Goal: Information Seeking & Learning: Learn about a topic

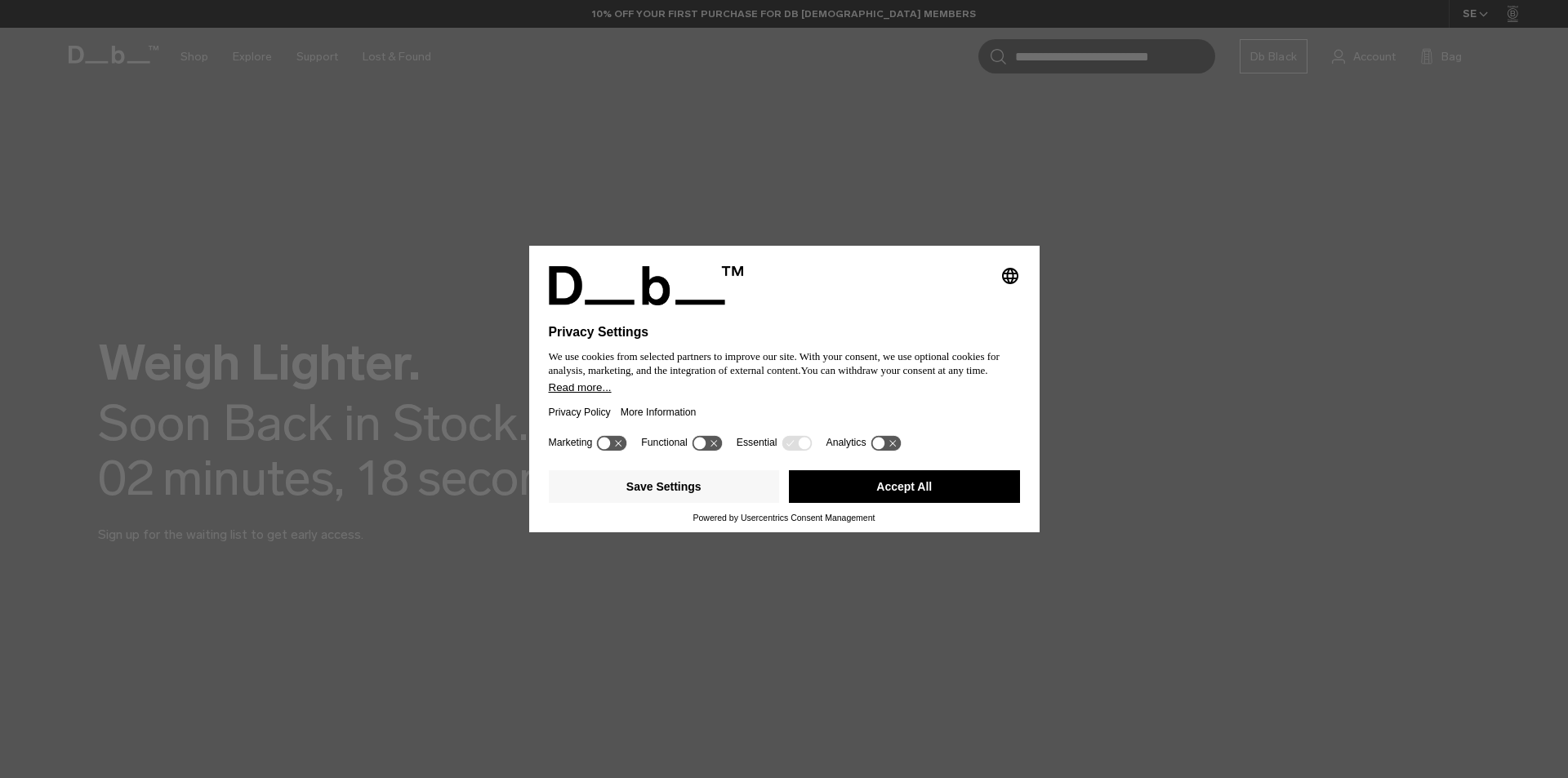
click at [892, 495] on button "Accept All" at bounding box center [904, 486] width 231 height 33
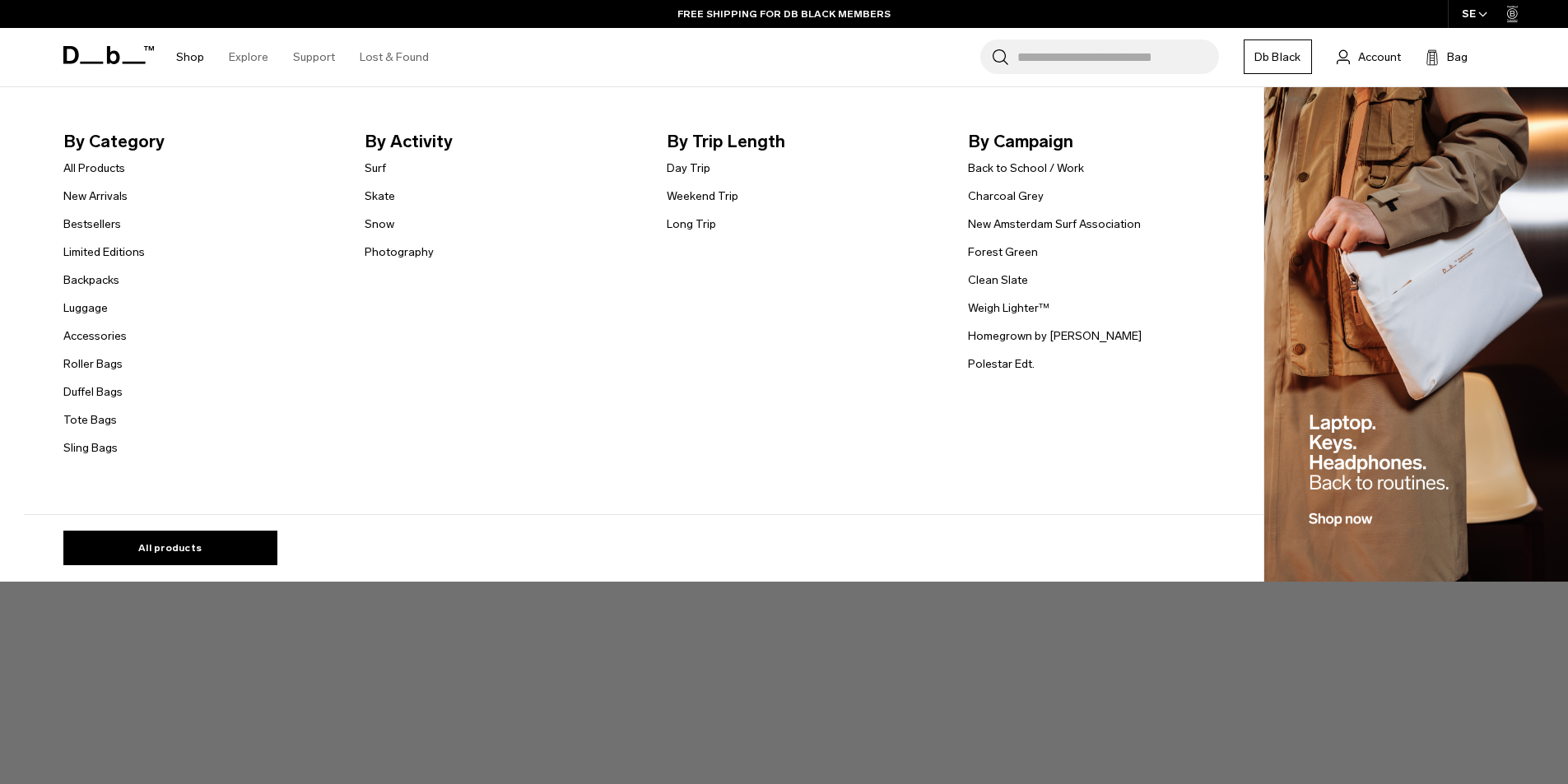
drag, startPoint x: 107, startPoint y: 224, endPoint x: 126, endPoint y: 235, distance: 22.0
click at [107, 224] on link "Bestsellers" at bounding box center [91, 225] width 57 height 17
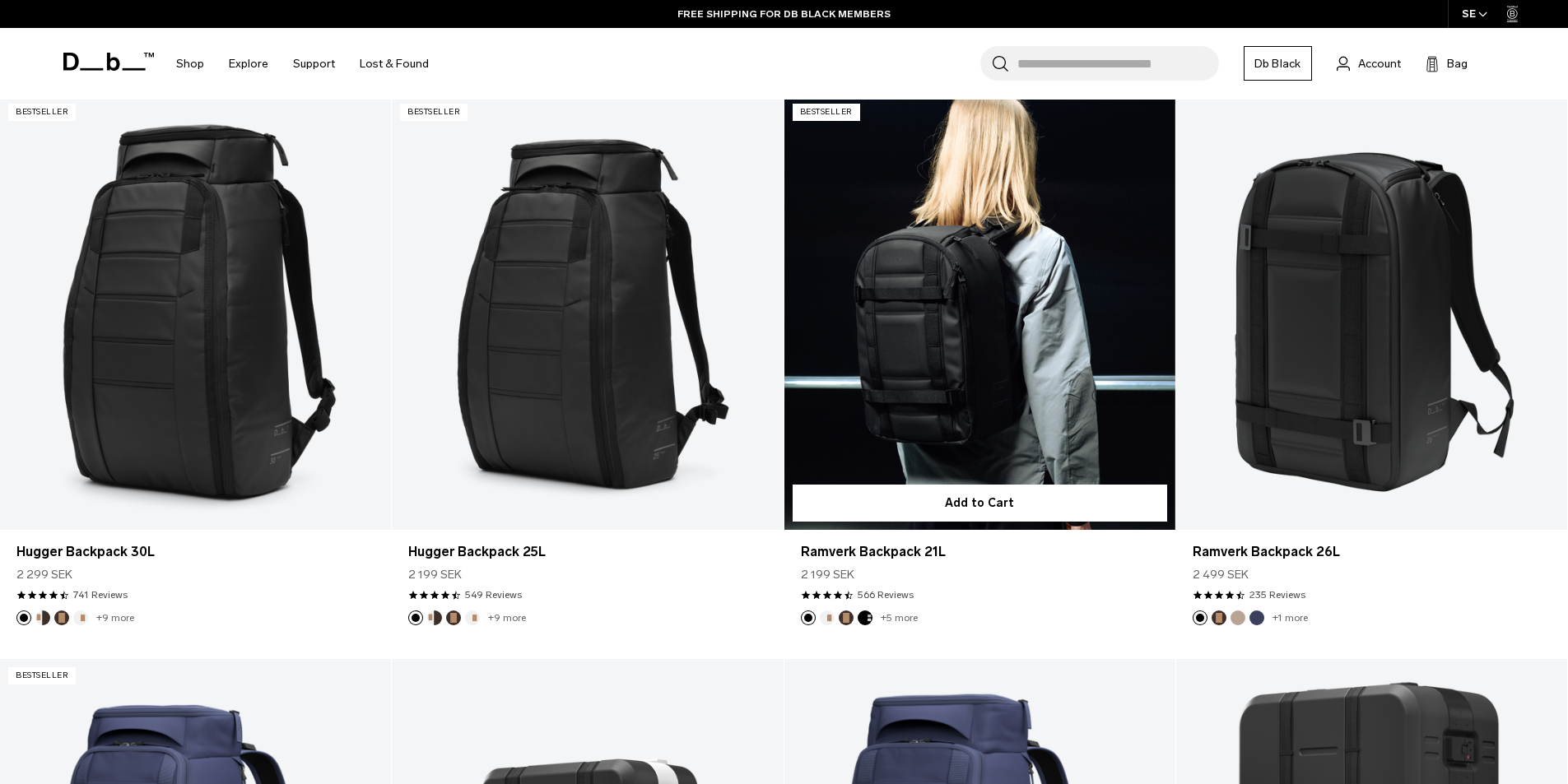
scroll to position [438, 0]
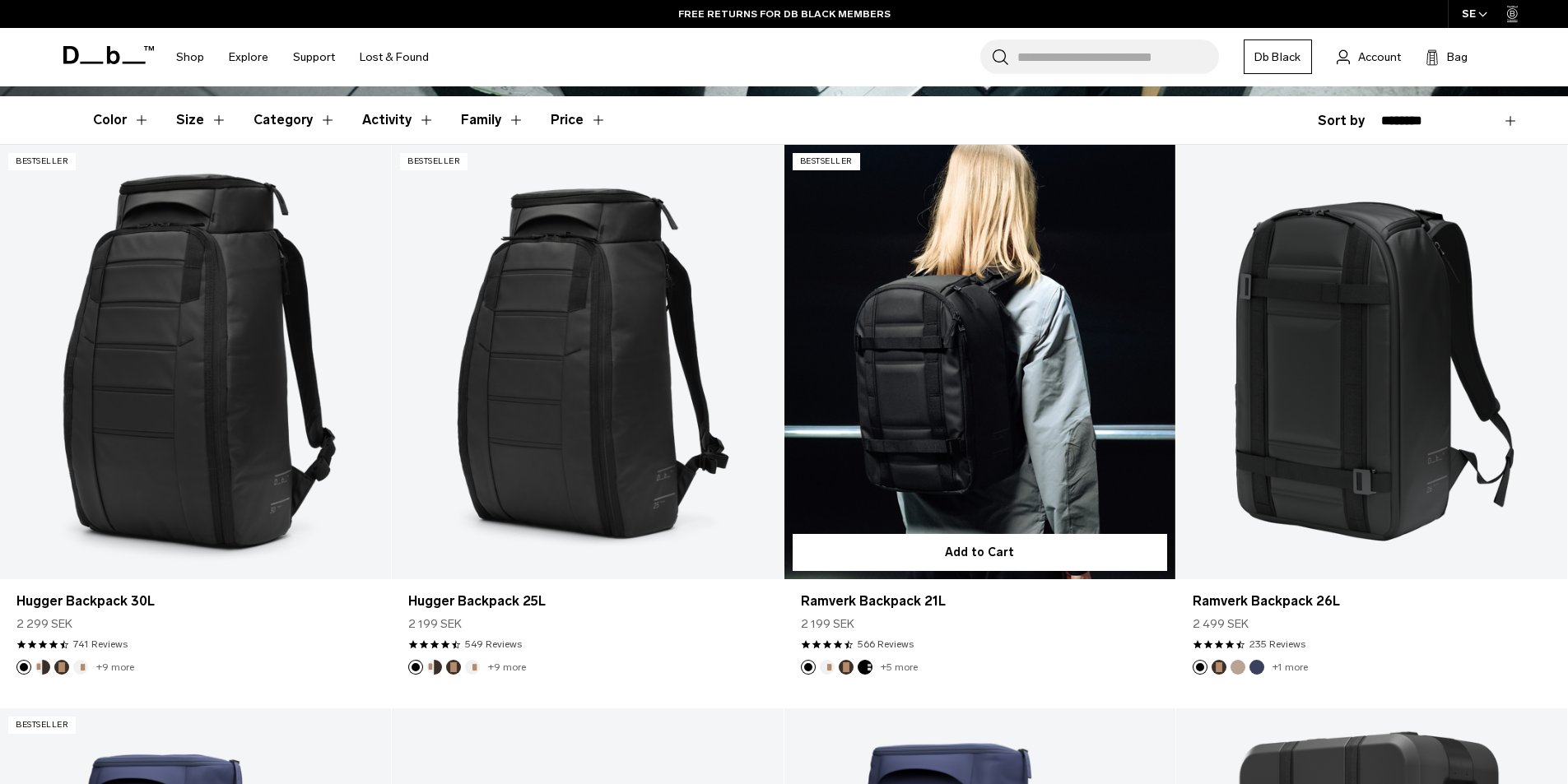
click at [965, 402] on link "Ramverk Backpack 21L" at bounding box center [980, 362] width 391 height 435
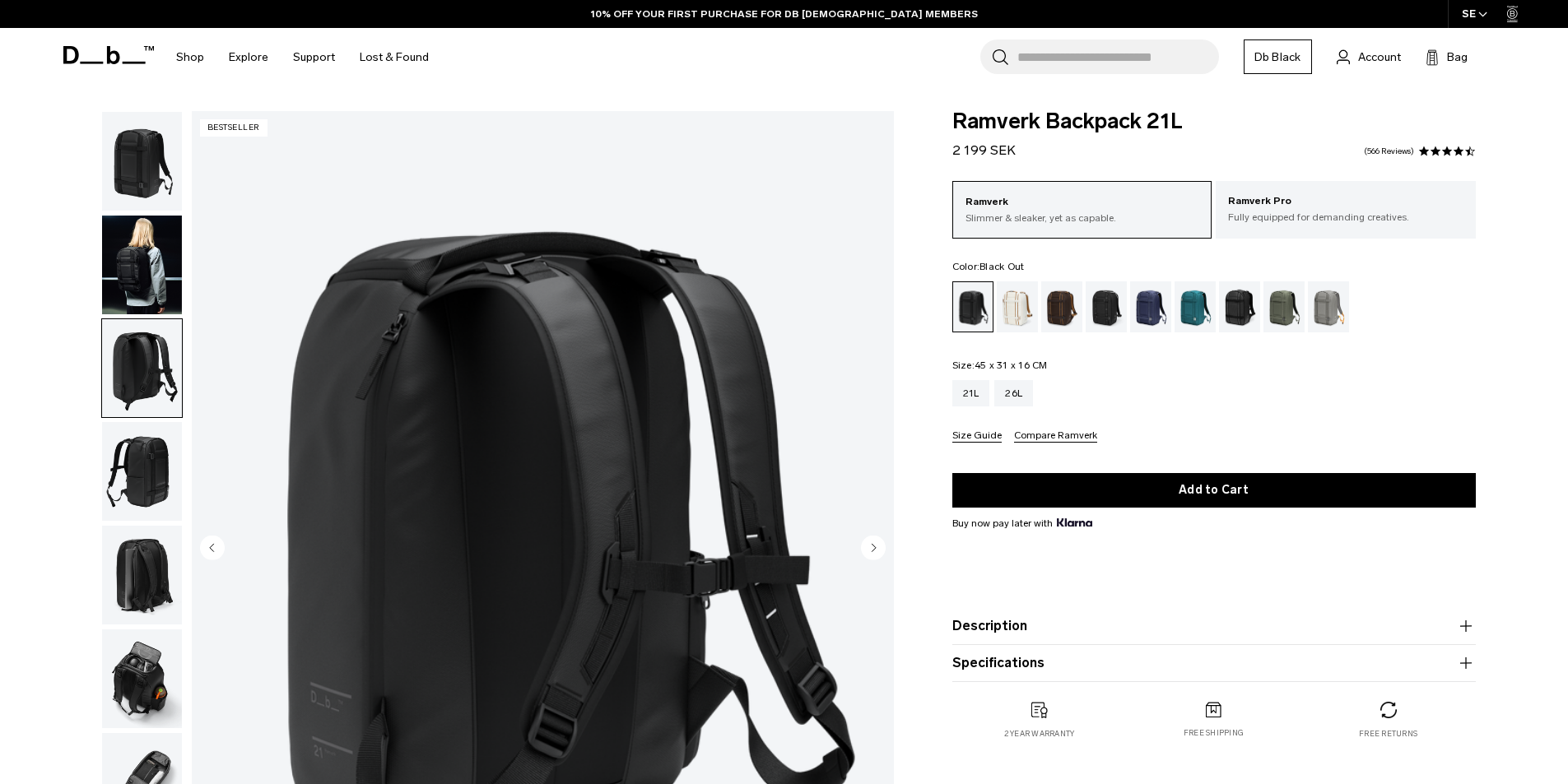
click at [130, 452] on img "button" at bounding box center [141, 471] width 79 height 99
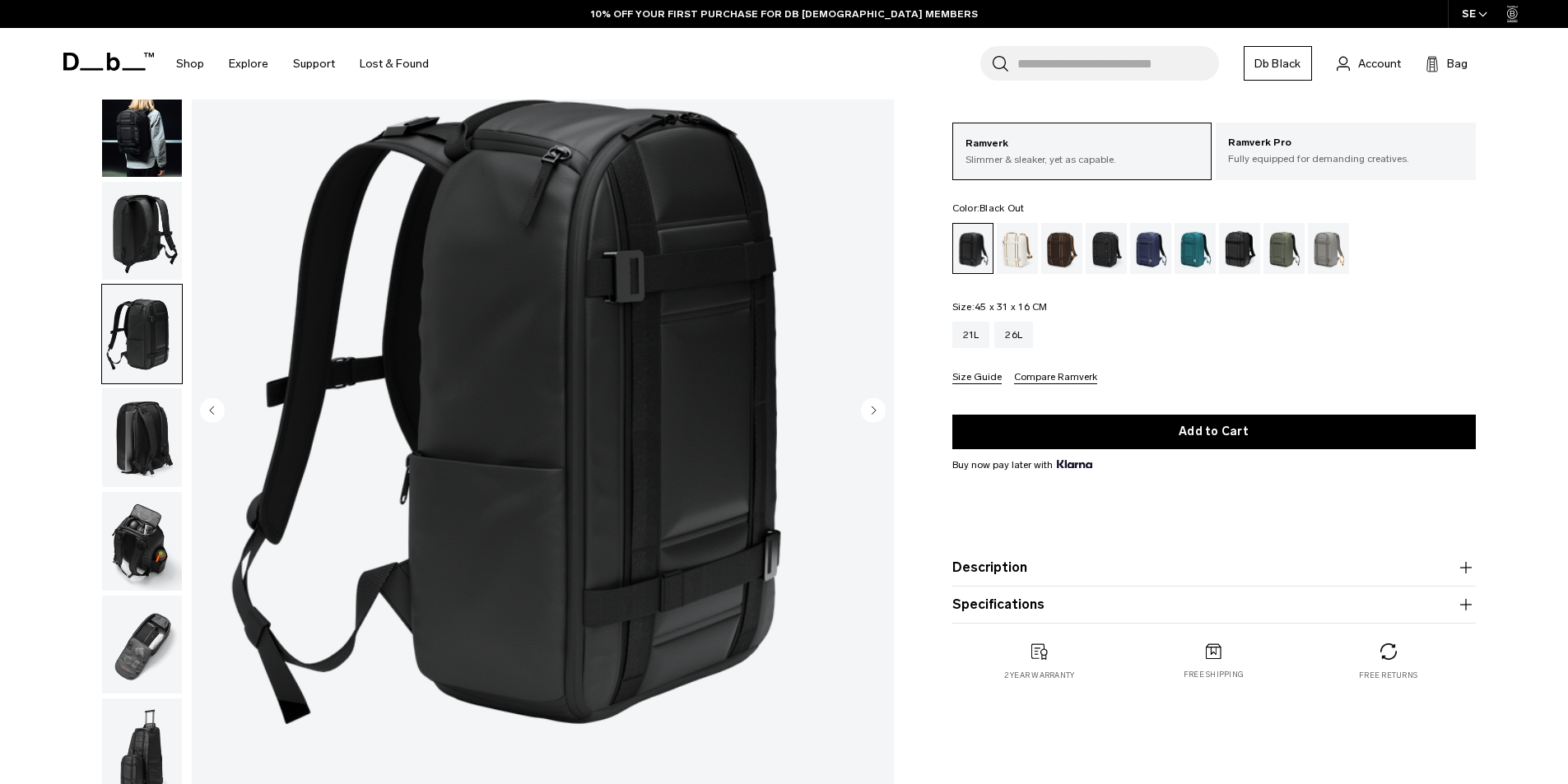
scroll to position [220, 0]
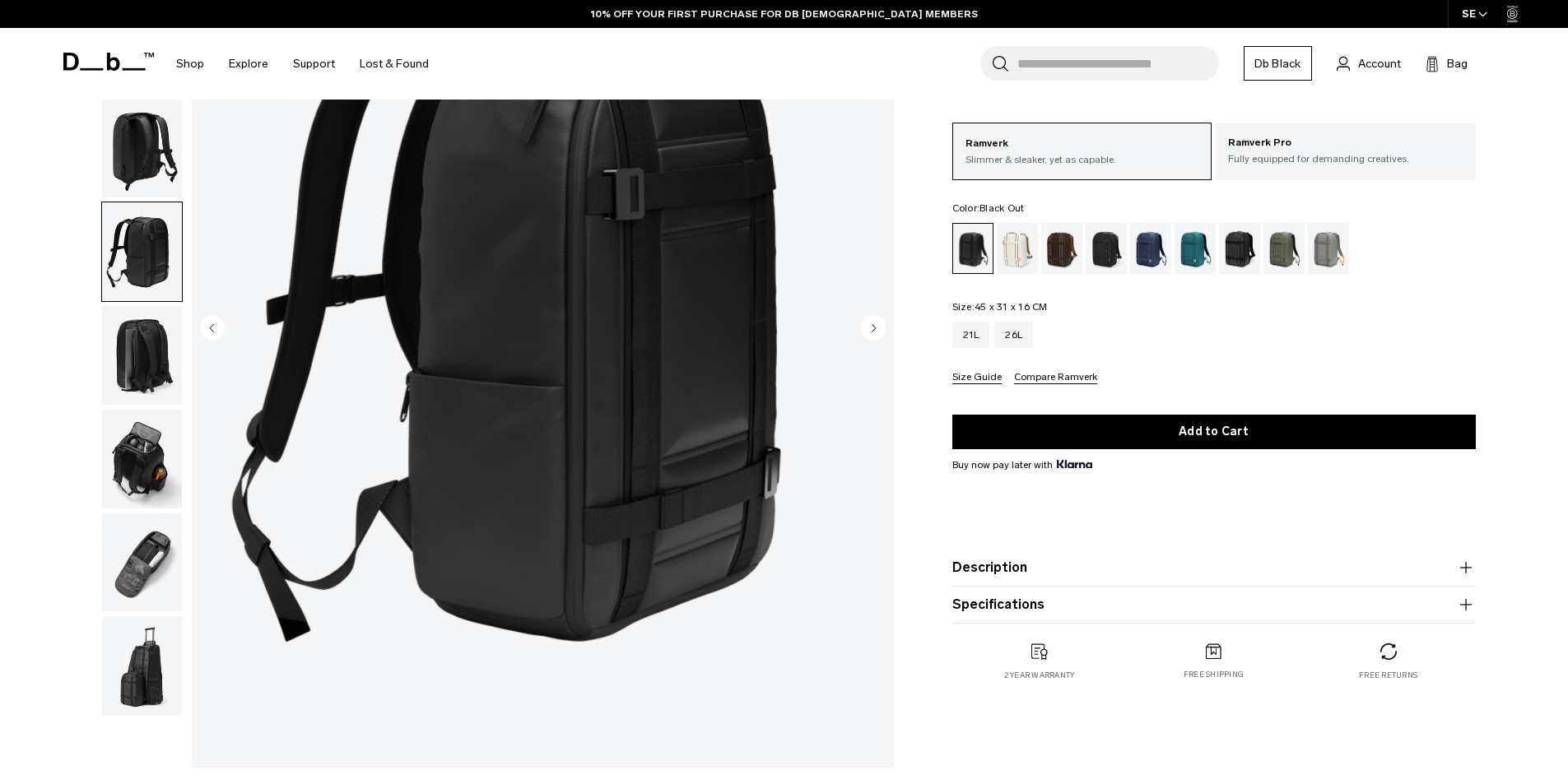
click at [141, 373] on img "button" at bounding box center [141, 355] width 79 height 99
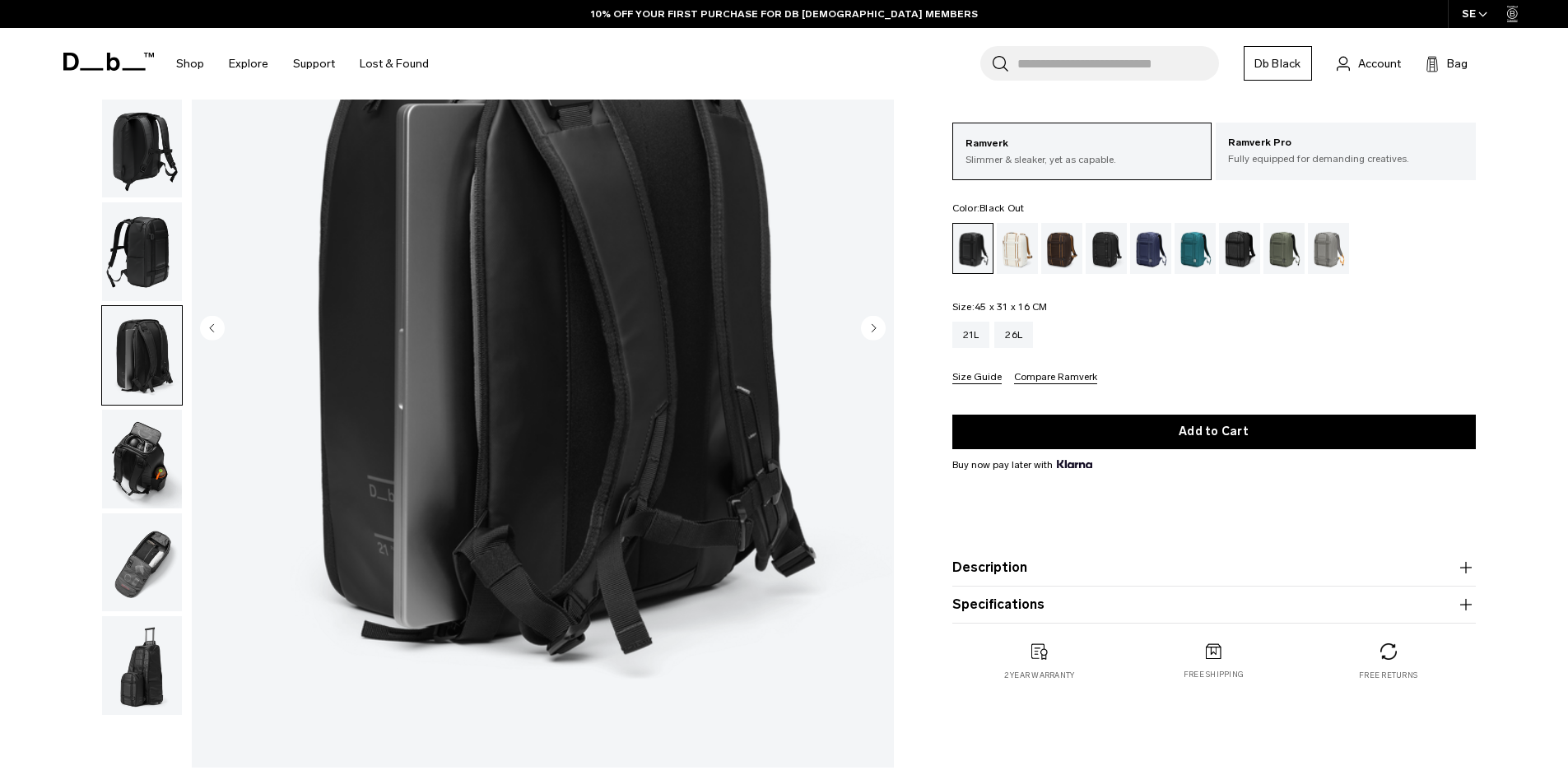
click at [143, 428] on img "button" at bounding box center [141, 459] width 79 height 99
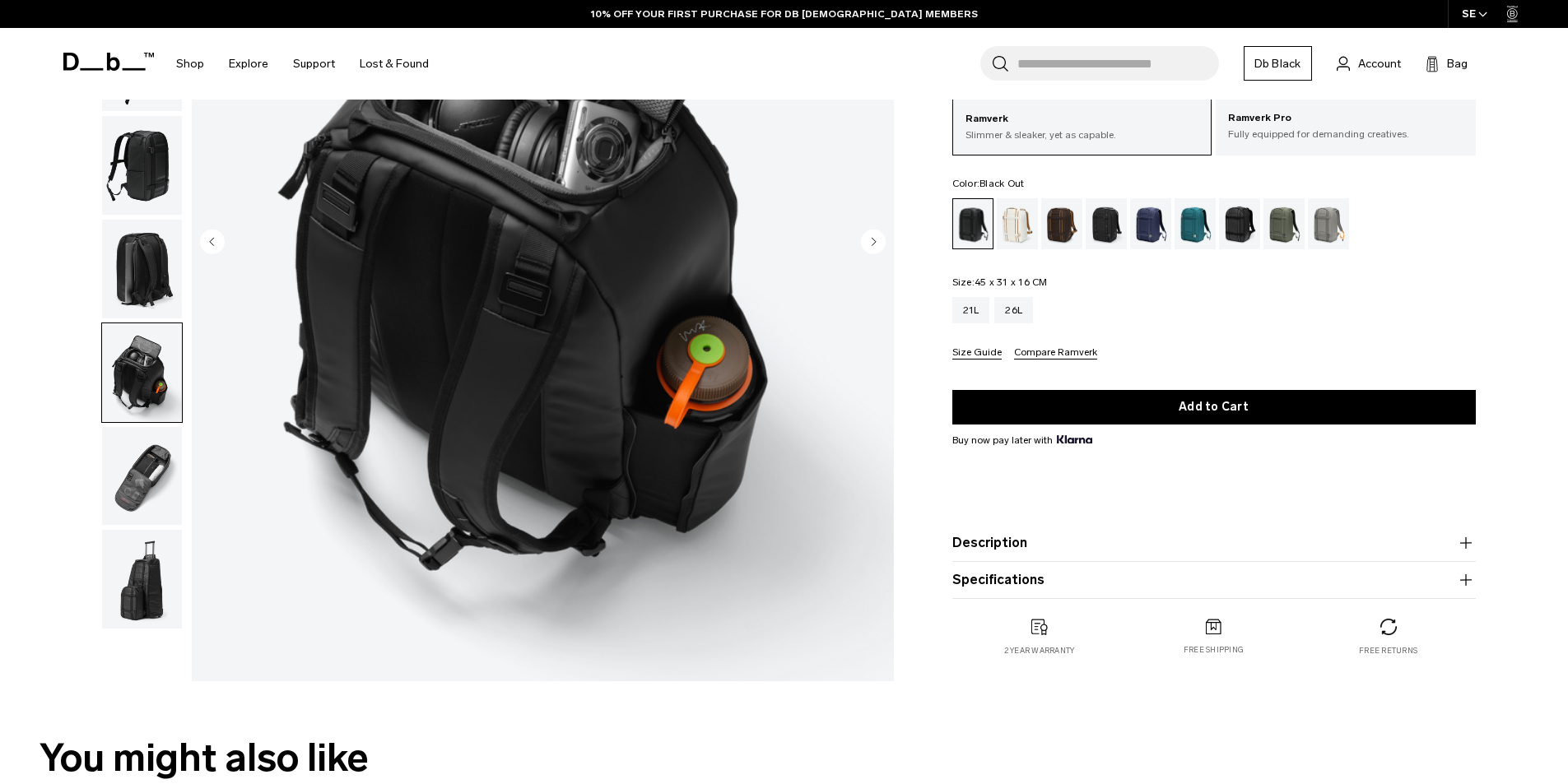
scroll to position [329, 0]
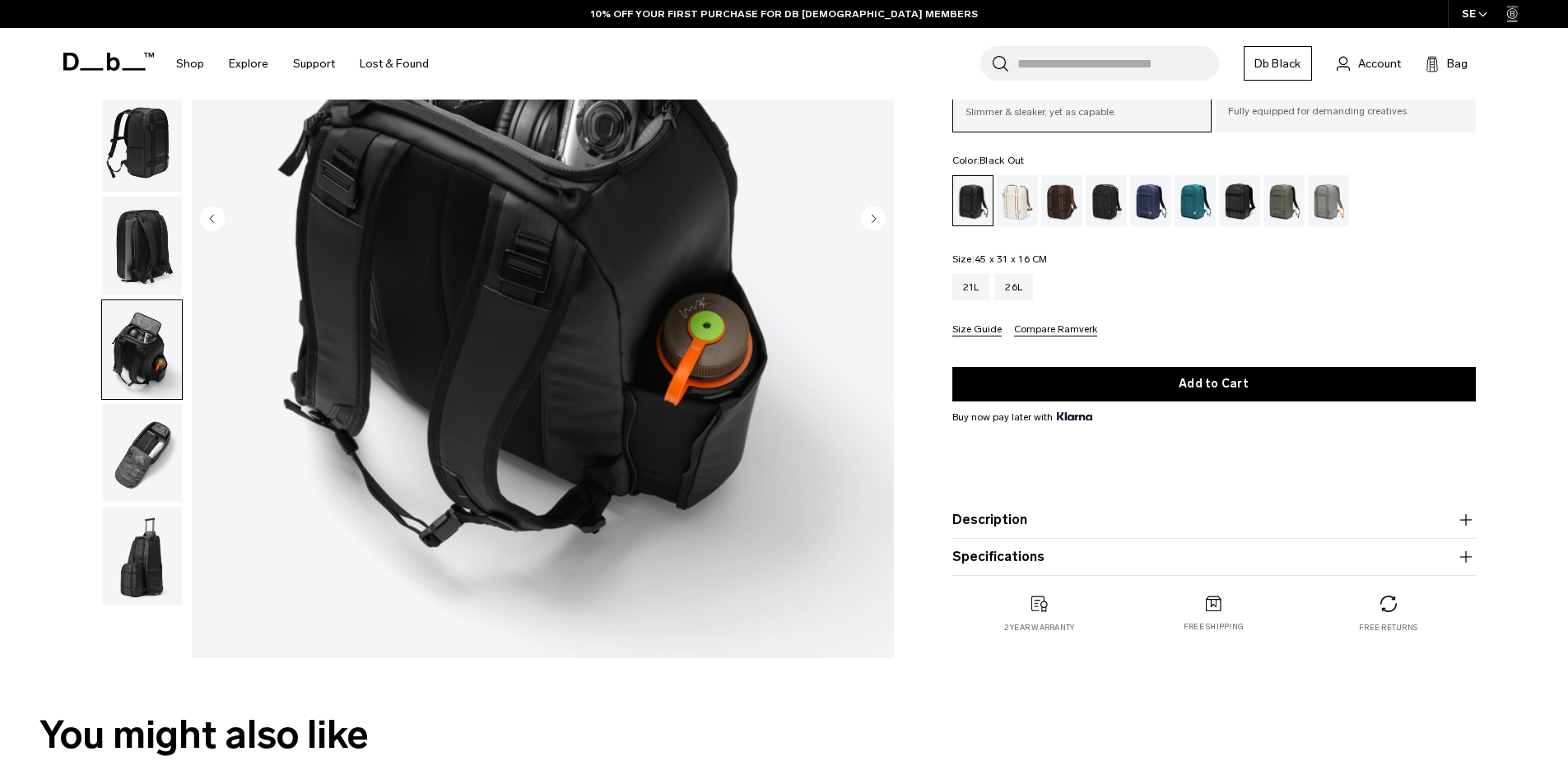
click at [138, 443] on img "button" at bounding box center [141, 453] width 79 height 99
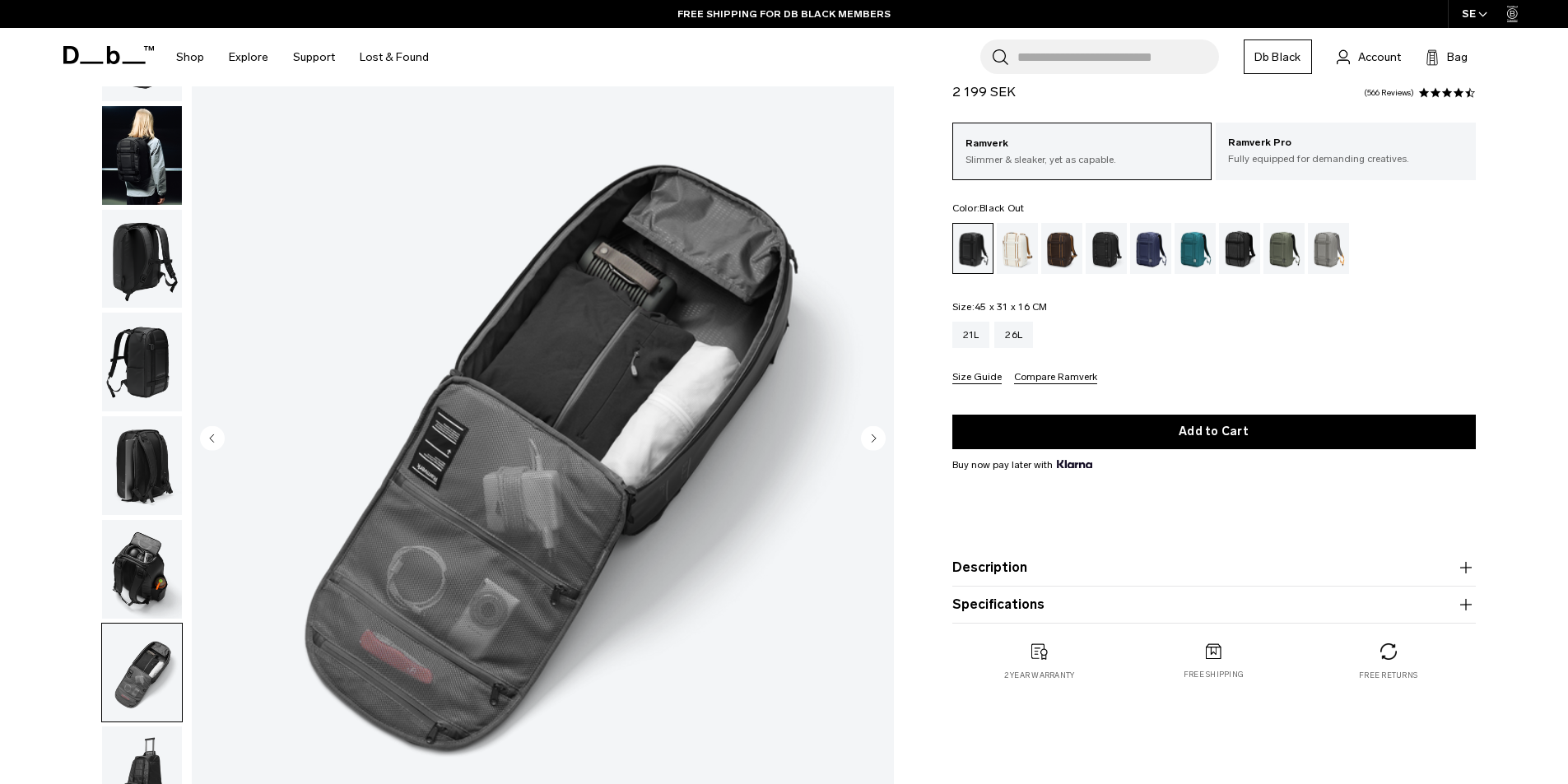
scroll to position [220, 0]
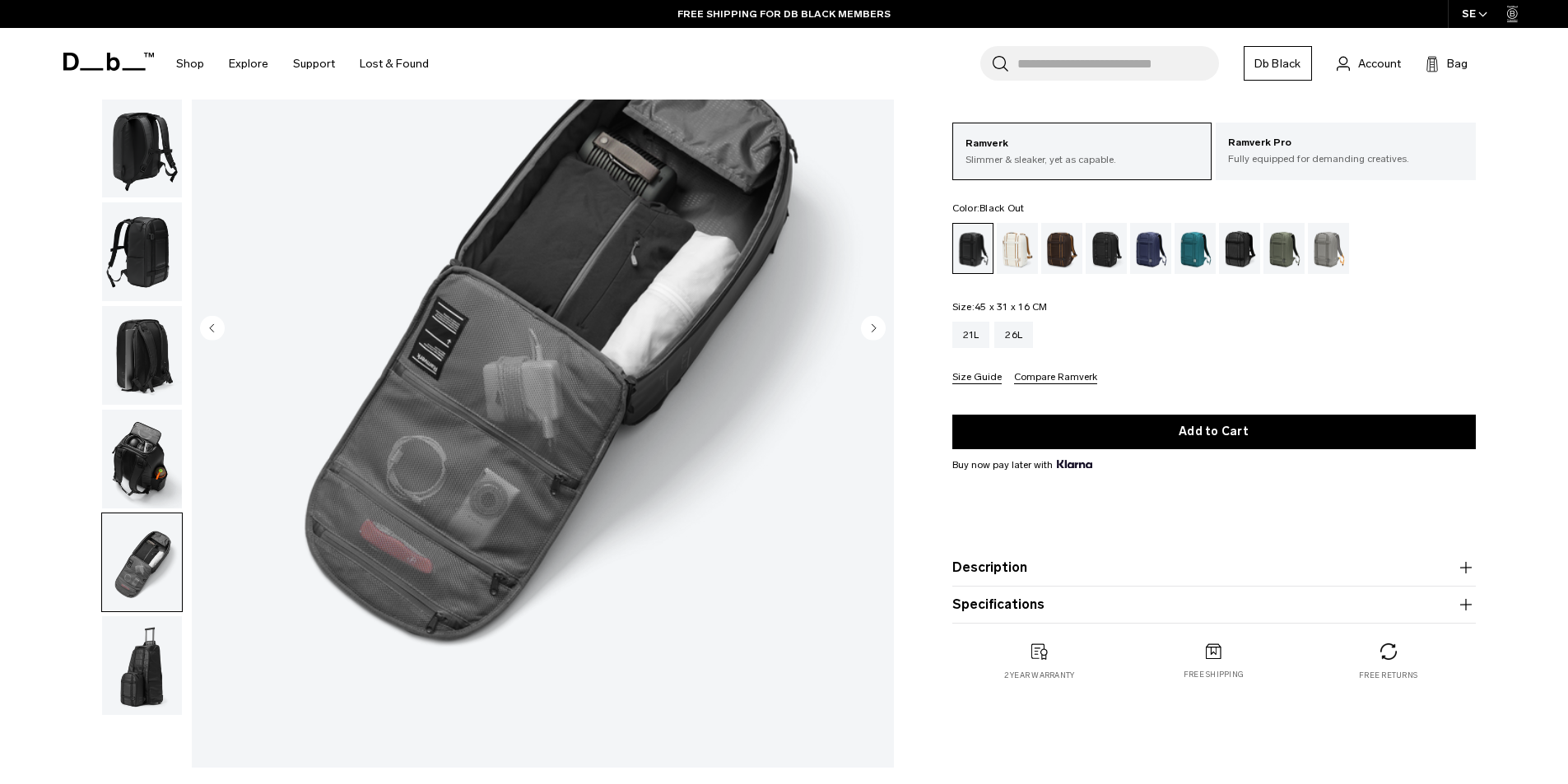
click at [181, 648] on img "button" at bounding box center [141, 665] width 79 height 99
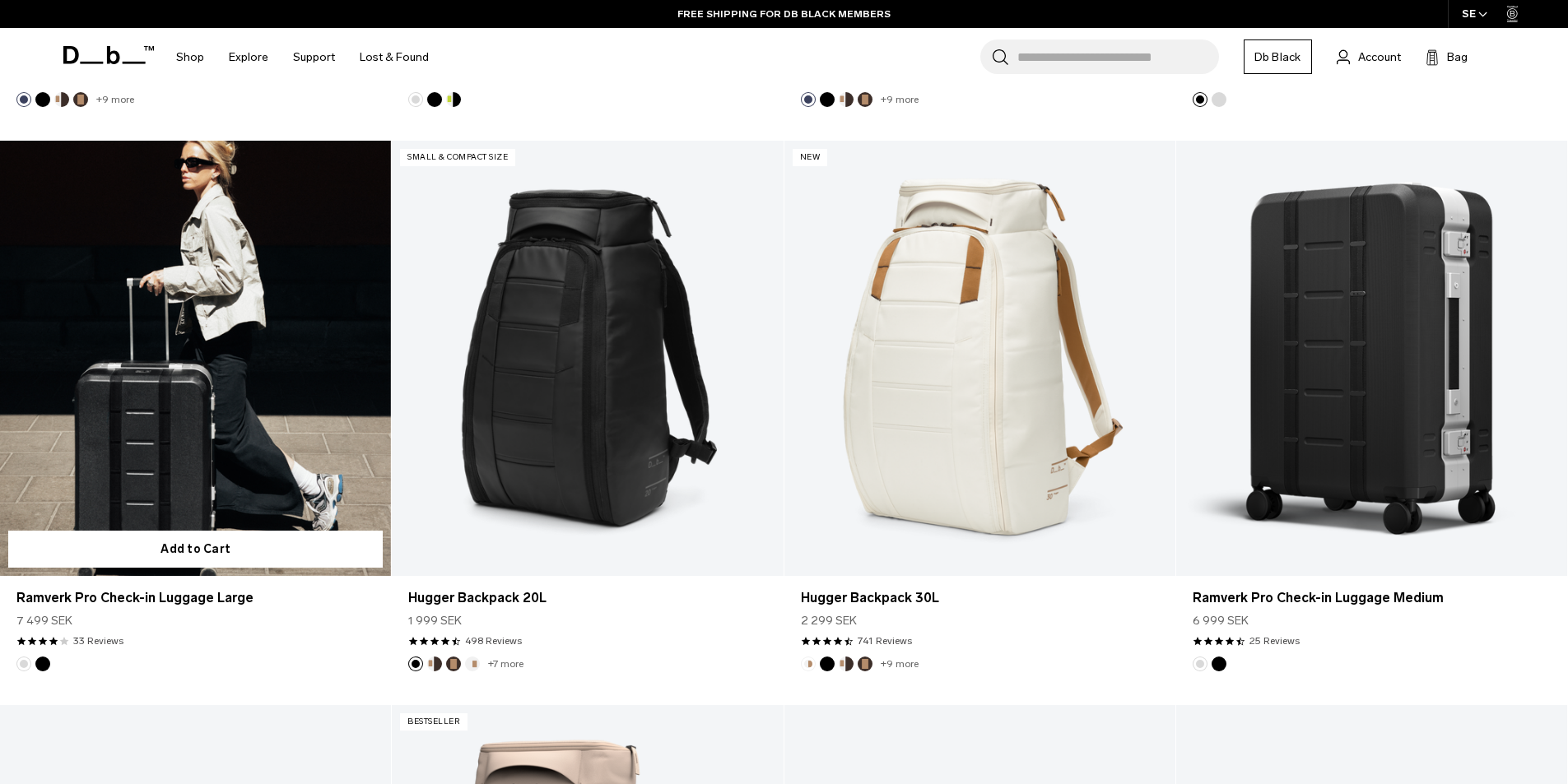
scroll to position [1535, 0]
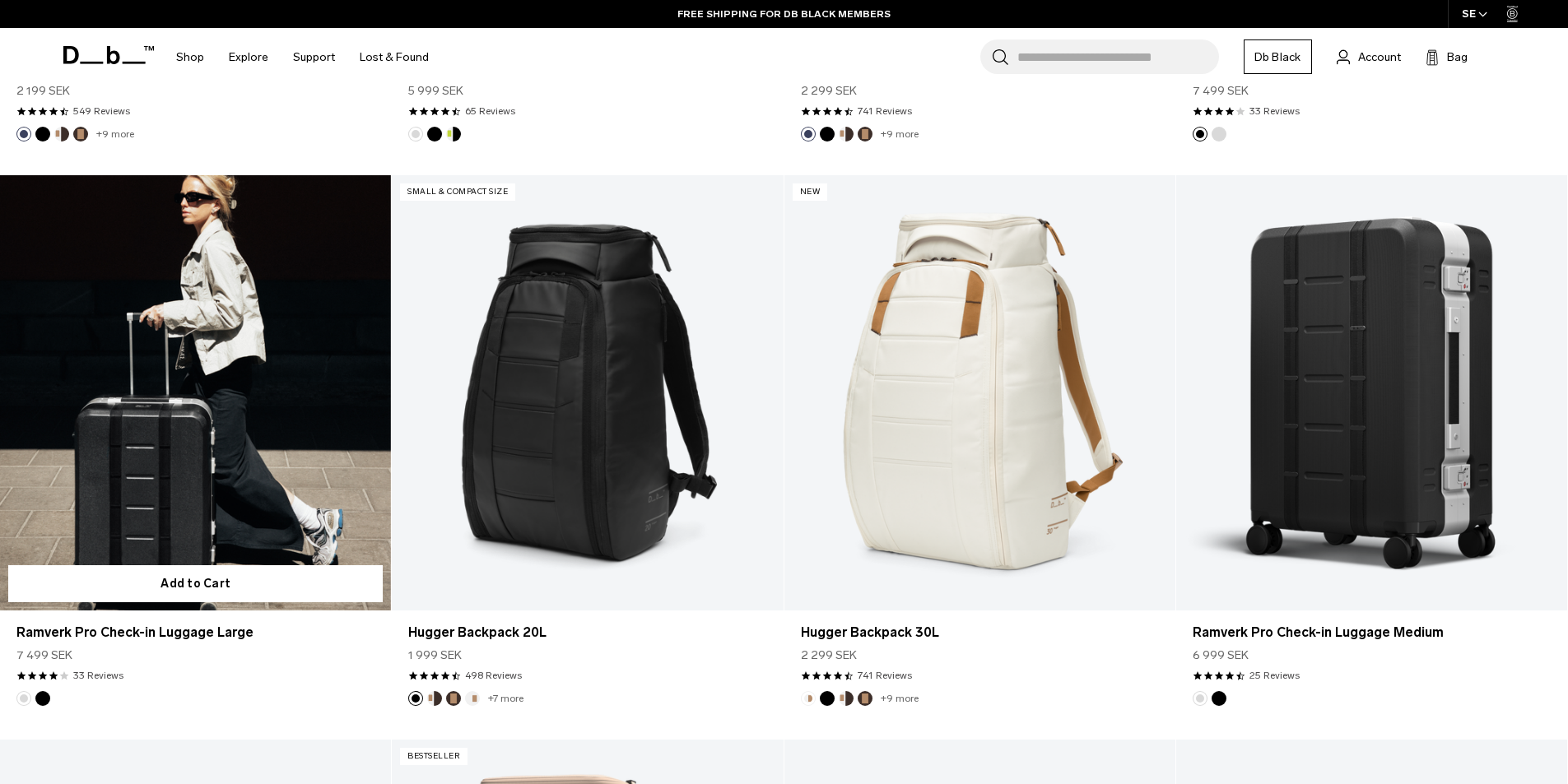
click at [257, 331] on link "Ramverk Pro Check-in Luggage Large" at bounding box center [196, 392] width 391 height 435
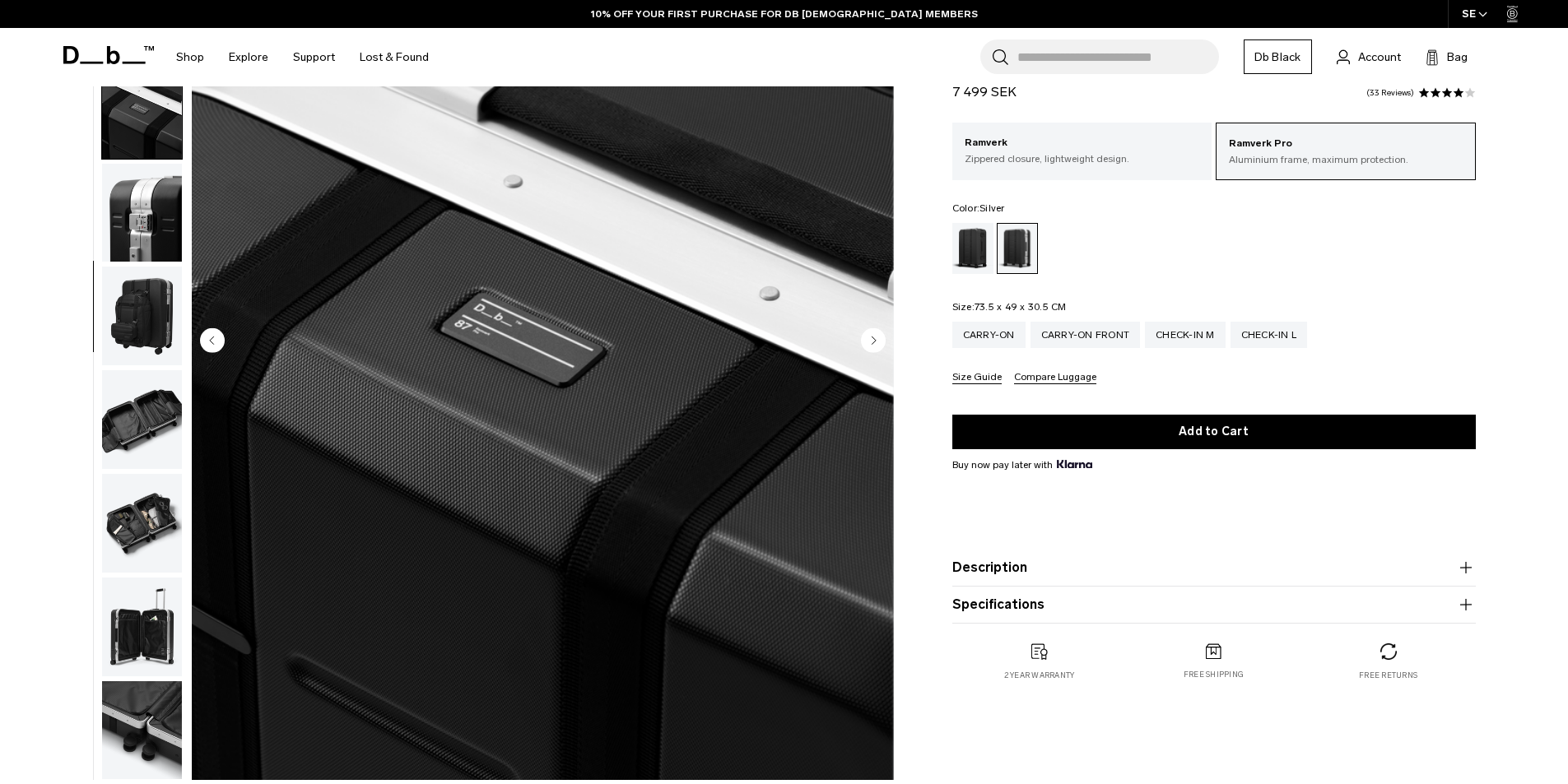
scroll to position [220, 0]
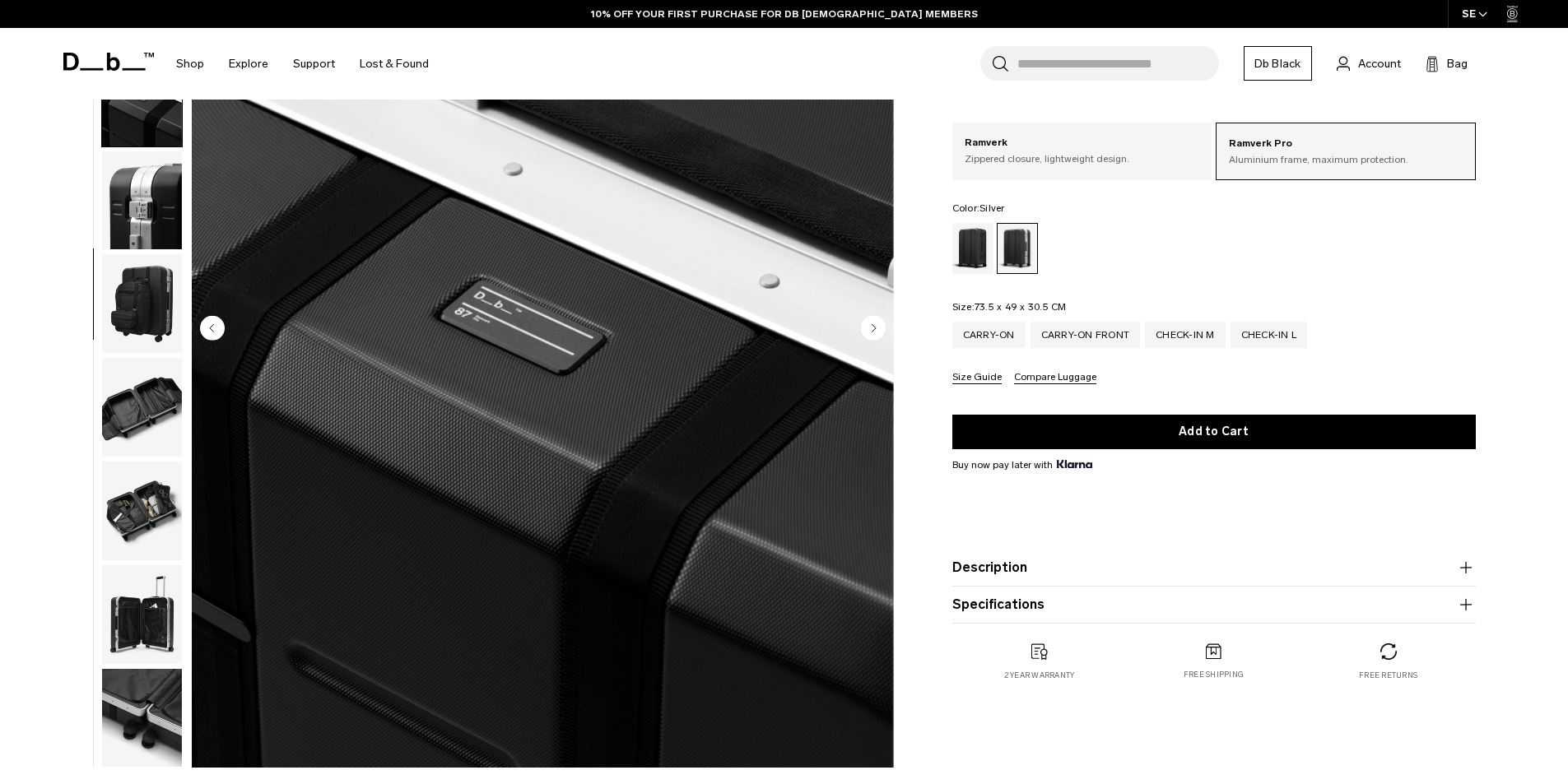
click at [140, 417] on img "button" at bounding box center [141, 407] width 79 height 99
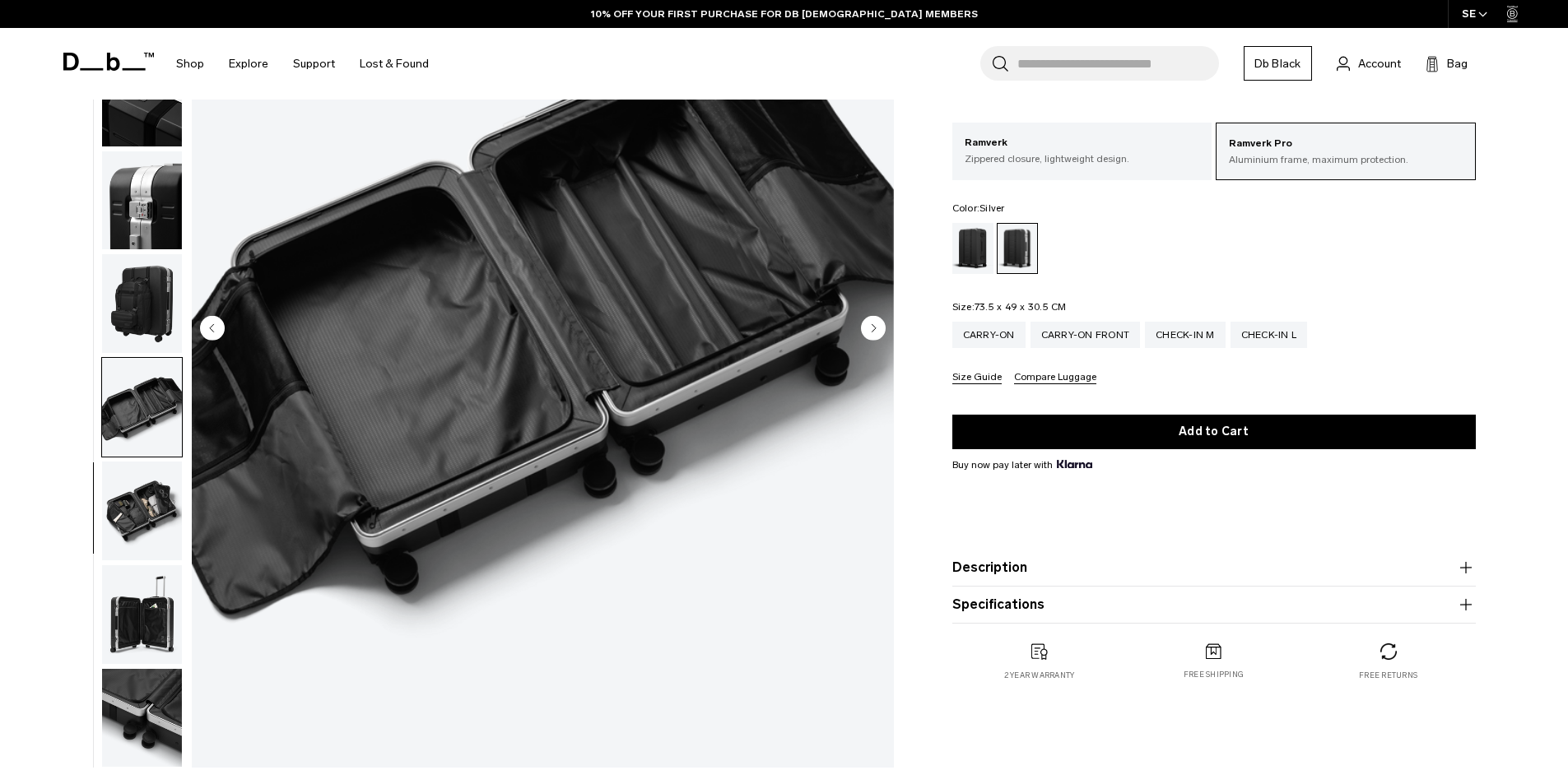
click at [164, 492] on img "button" at bounding box center [141, 511] width 79 height 99
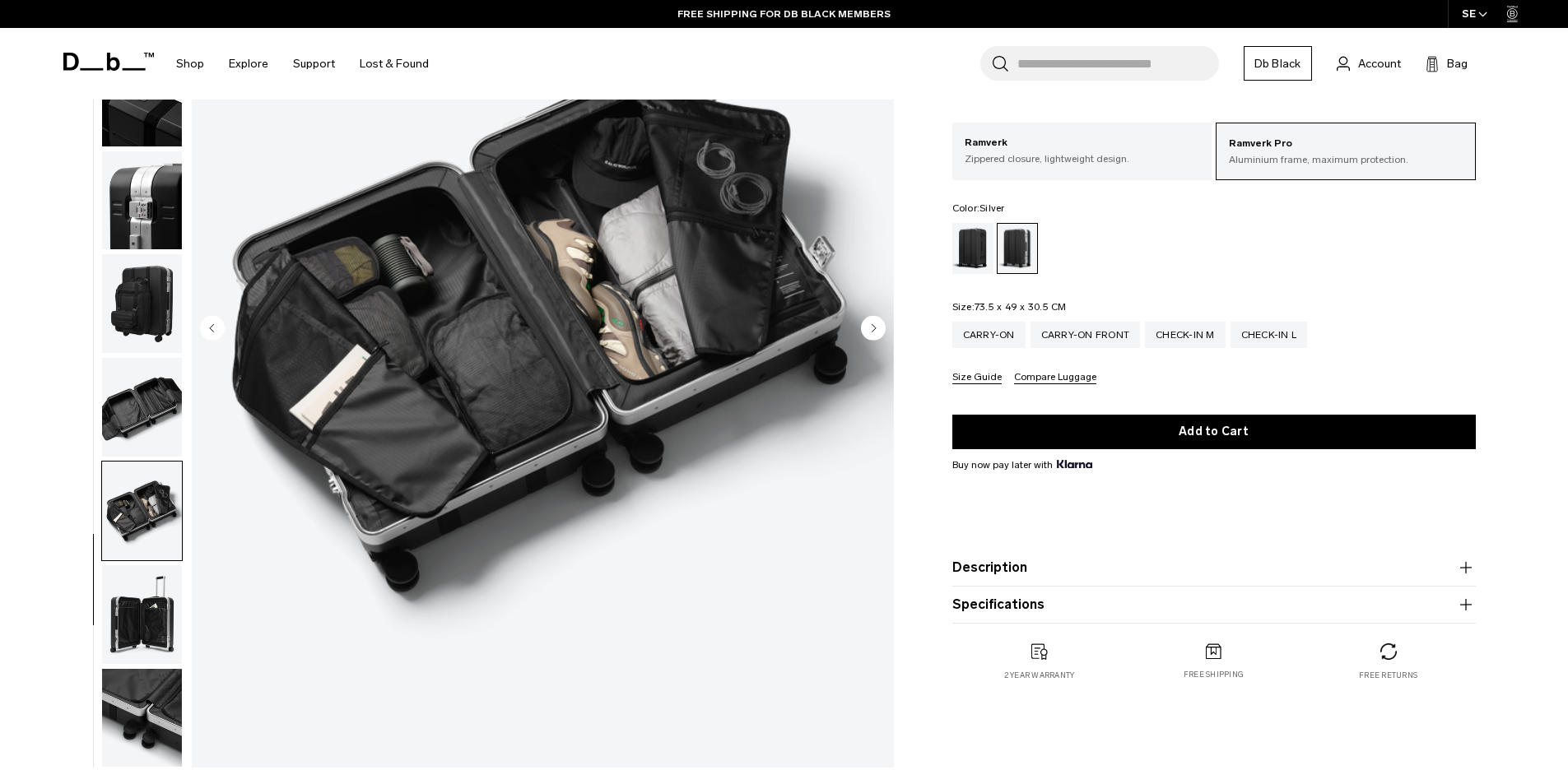
click at [150, 588] on img "button" at bounding box center [141, 615] width 79 height 99
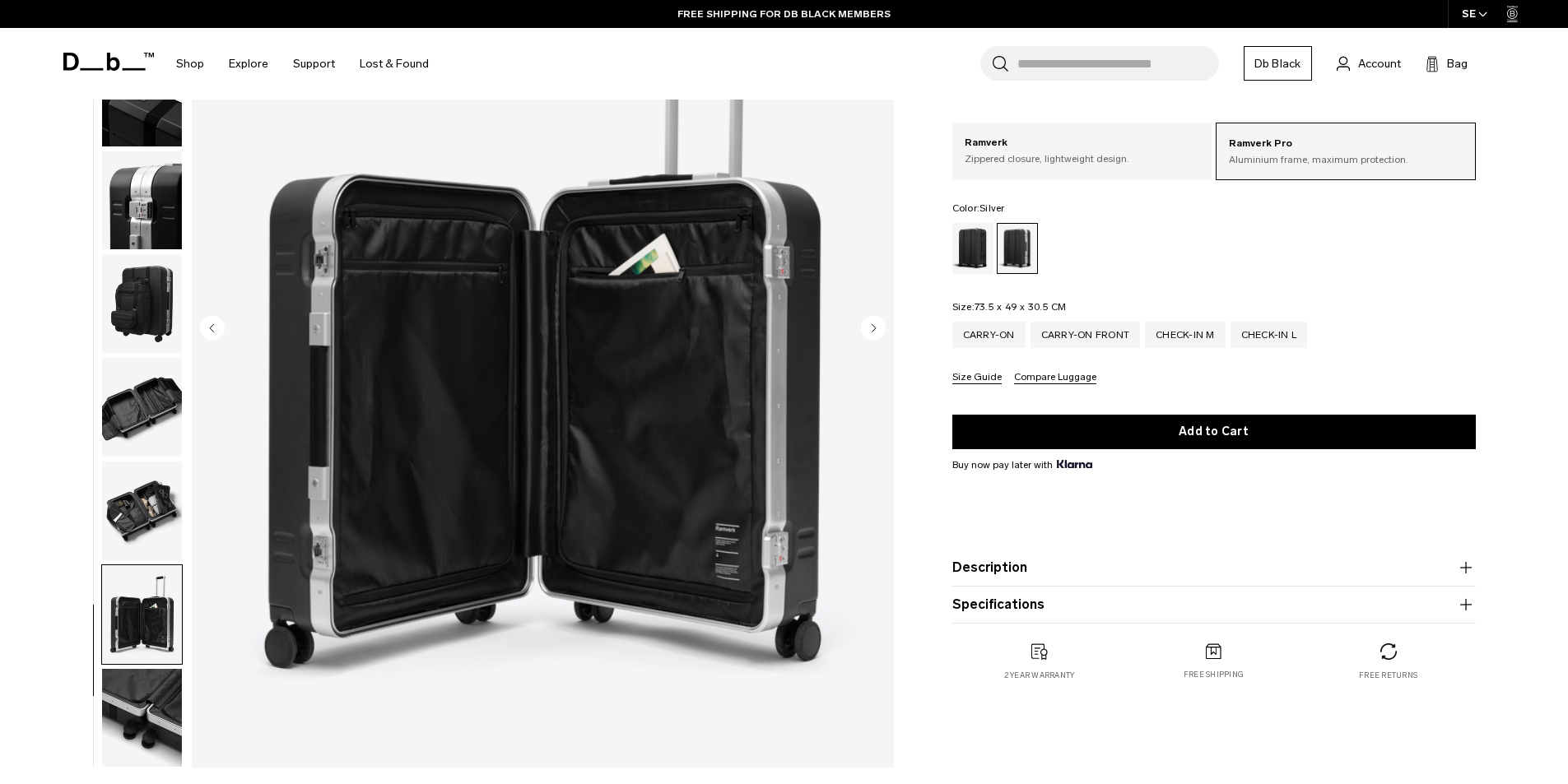
click at [139, 711] on img "button" at bounding box center [141, 718] width 79 height 99
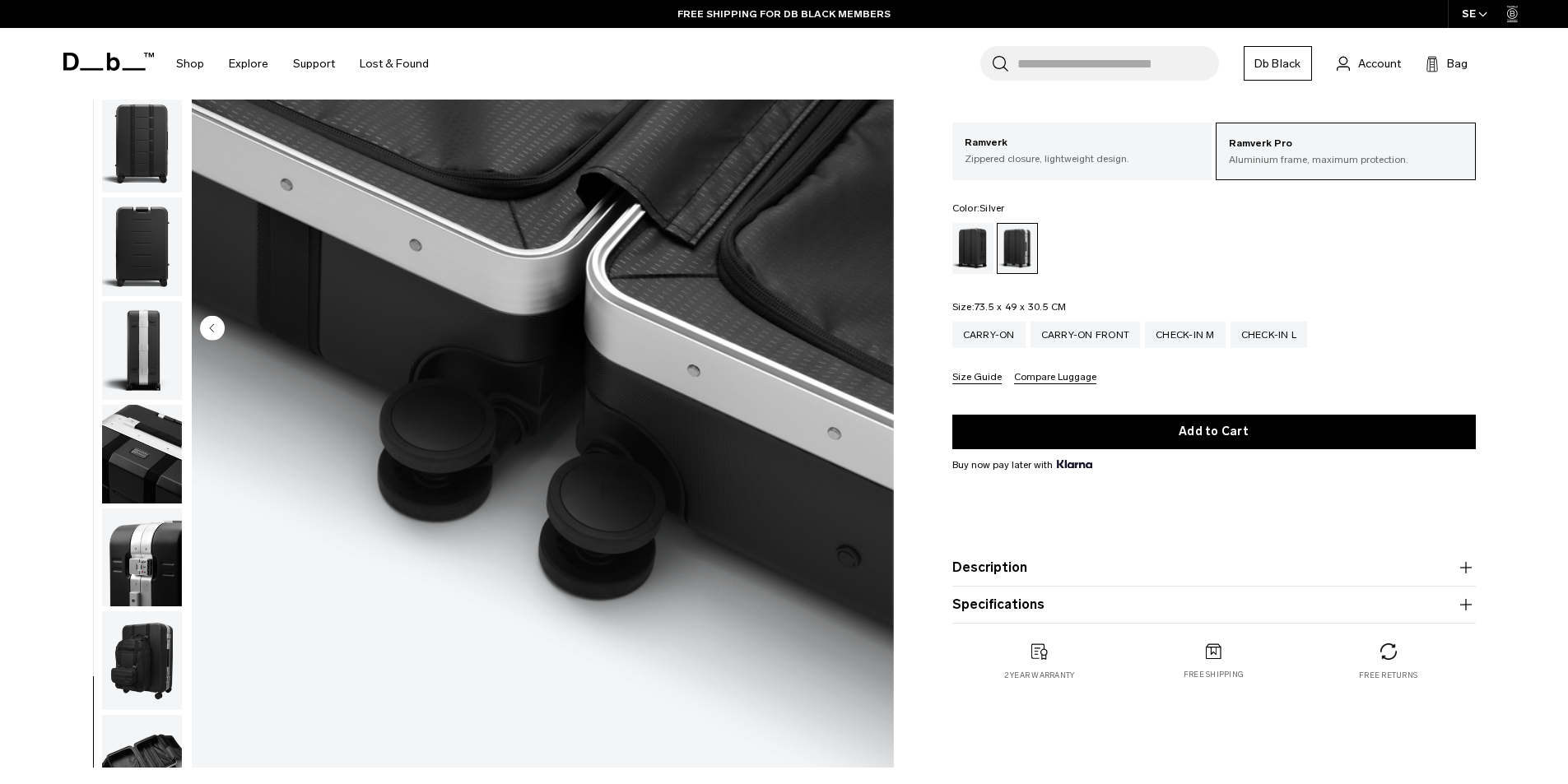
scroll to position [0, 0]
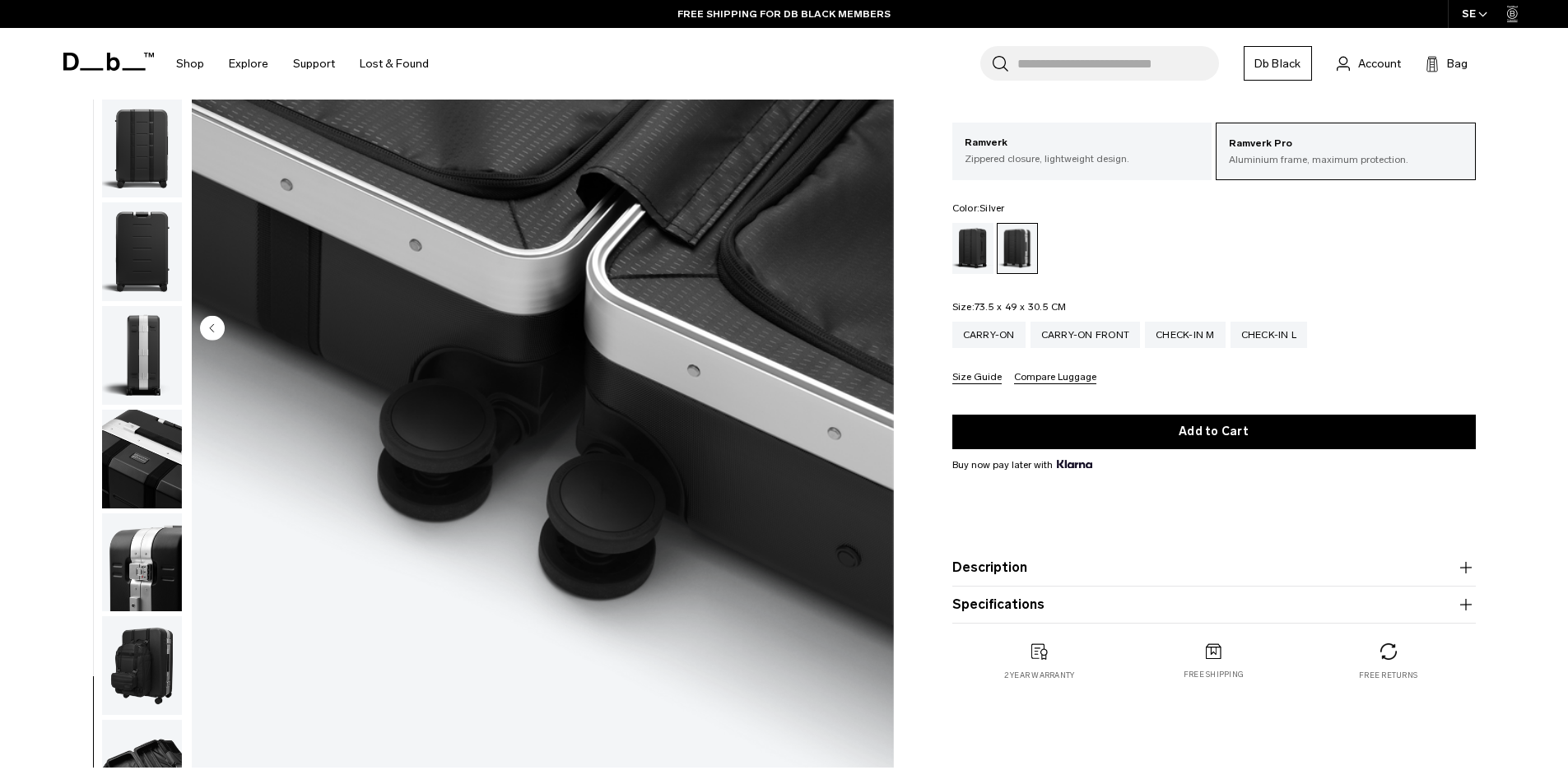
click at [145, 455] on img "button" at bounding box center [141, 459] width 79 height 99
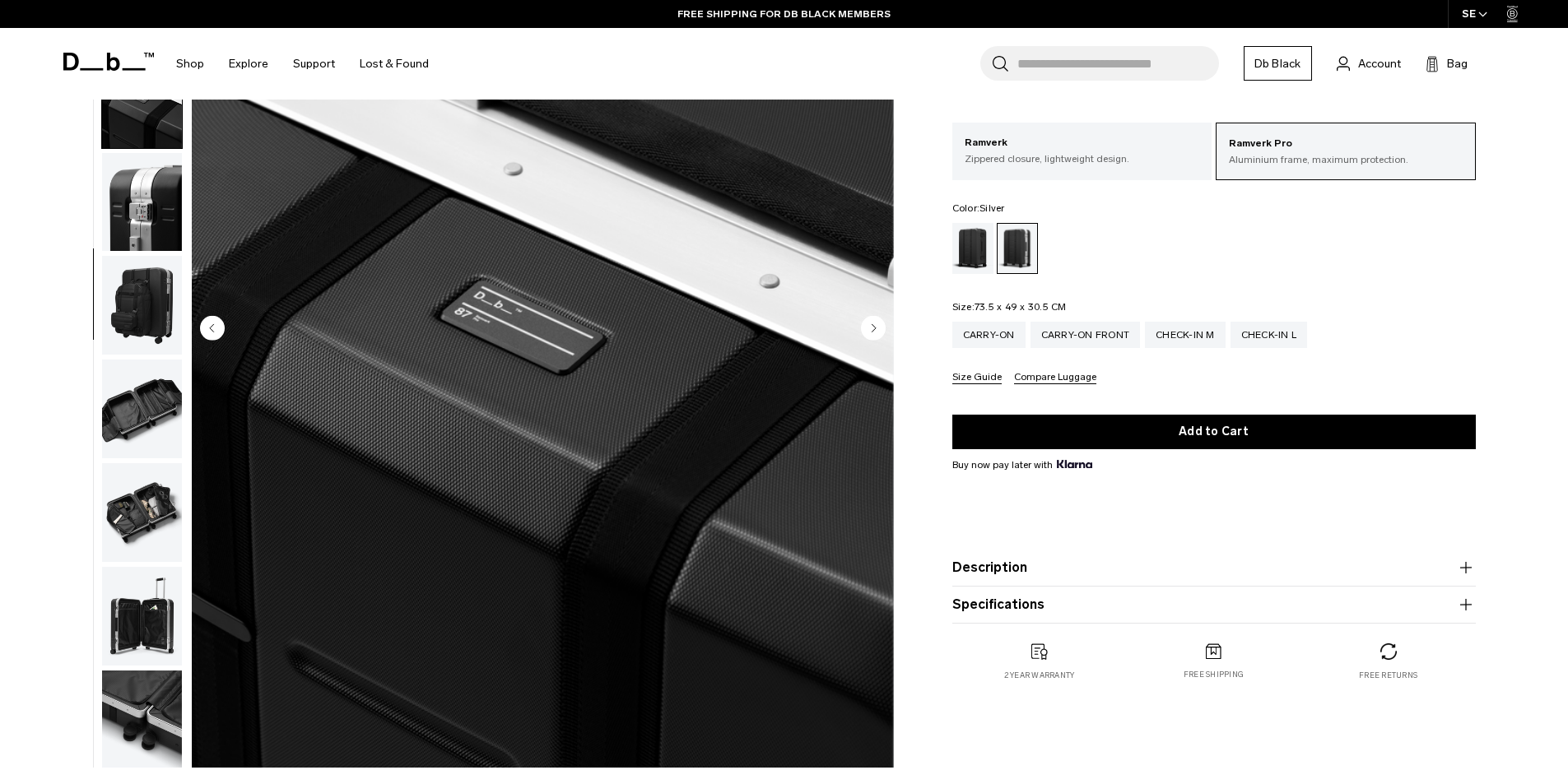
scroll to position [362, 0]
click at [149, 413] on img "button" at bounding box center [141, 407] width 79 height 99
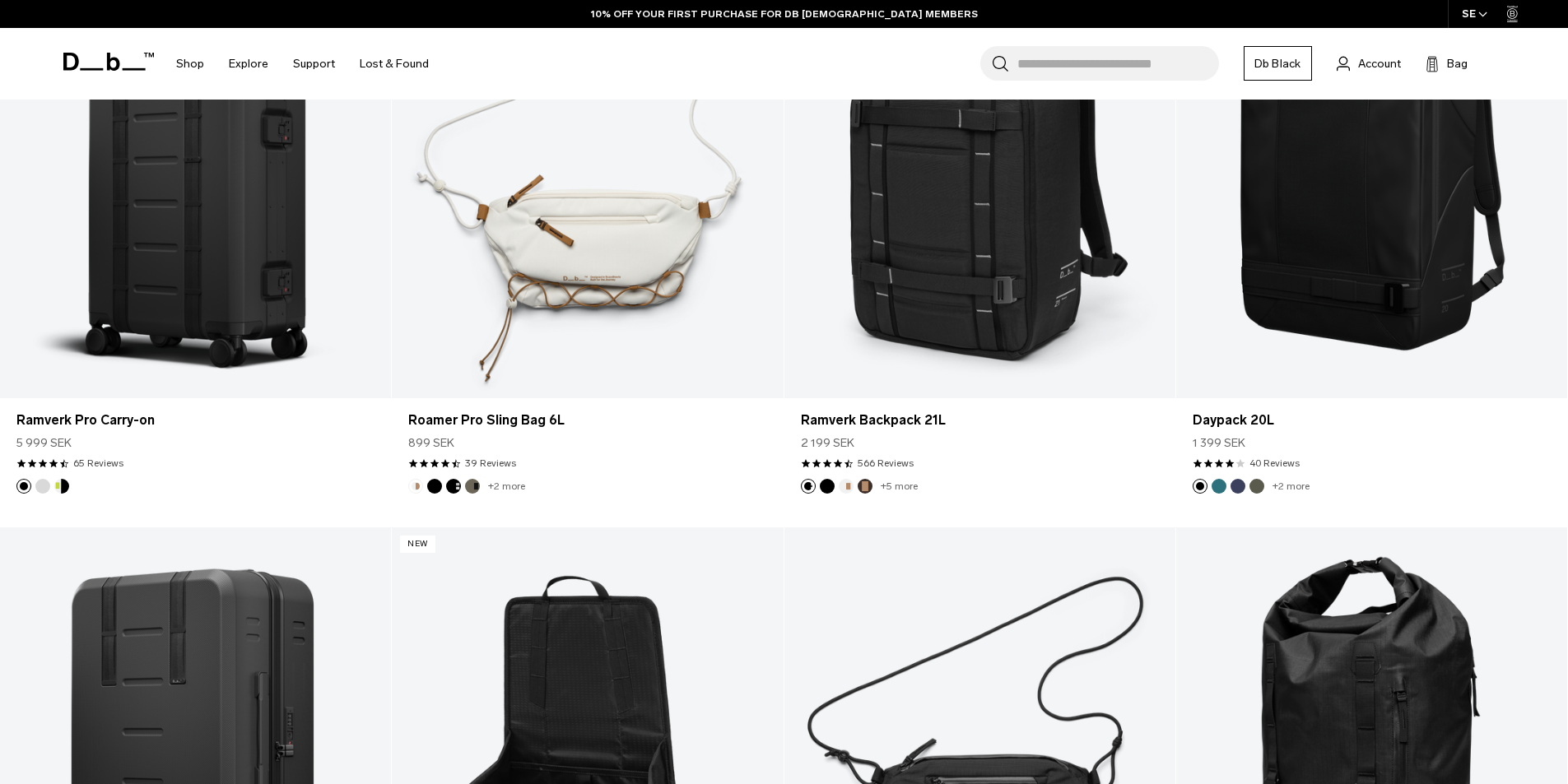
scroll to position [2779, 0]
